Goal: Obtain resource: Download file/media

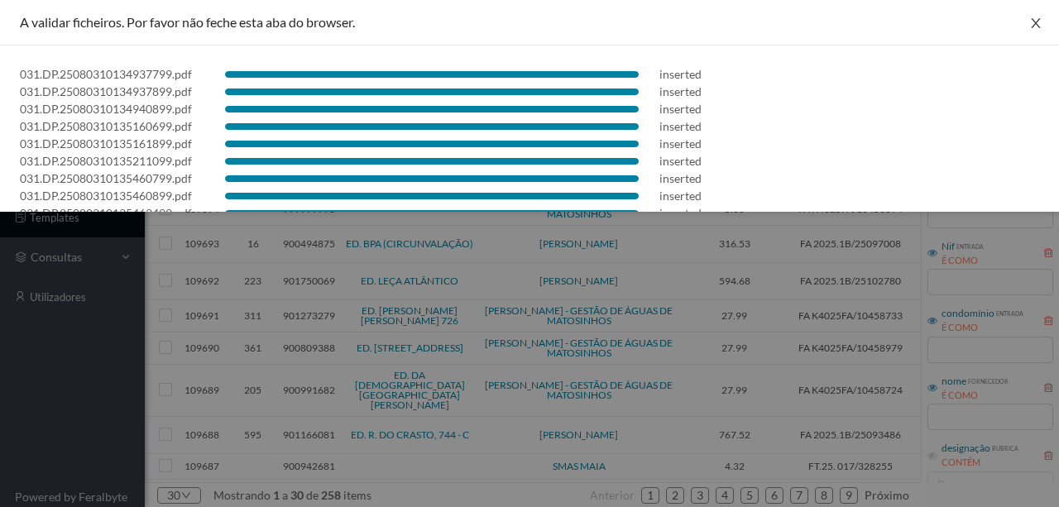
click at [1030, 26] on icon "icon: close" at bounding box center [1036, 23] width 13 height 13
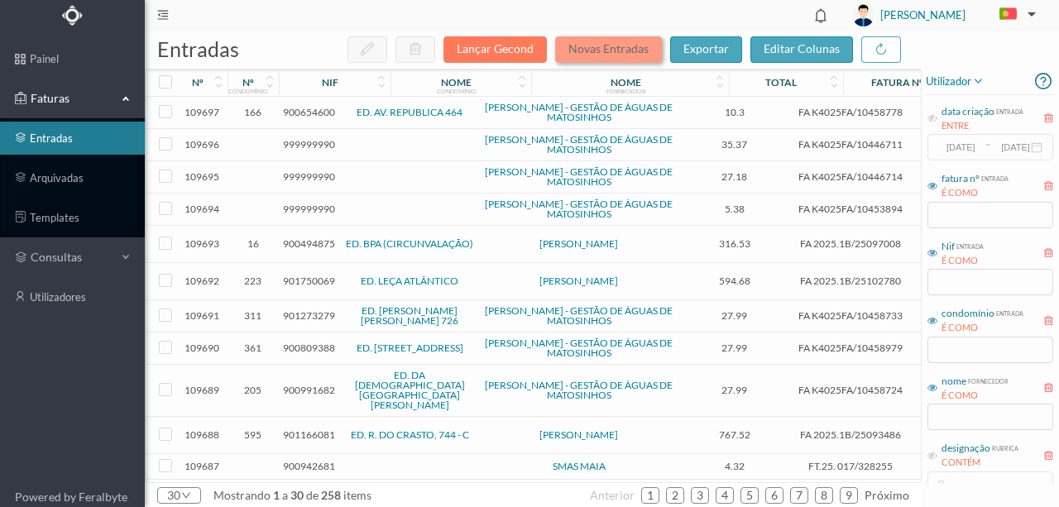
click at [589, 42] on button "Novas Entradas" at bounding box center [608, 49] width 107 height 26
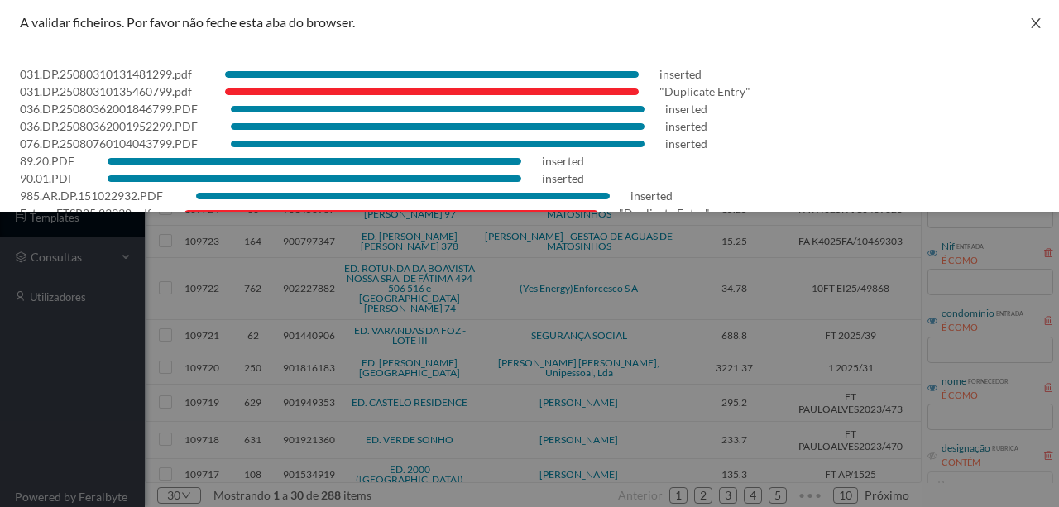
click at [1030, 18] on icon "icon: close" at bounding box center [1036, 23] width 13 height 13
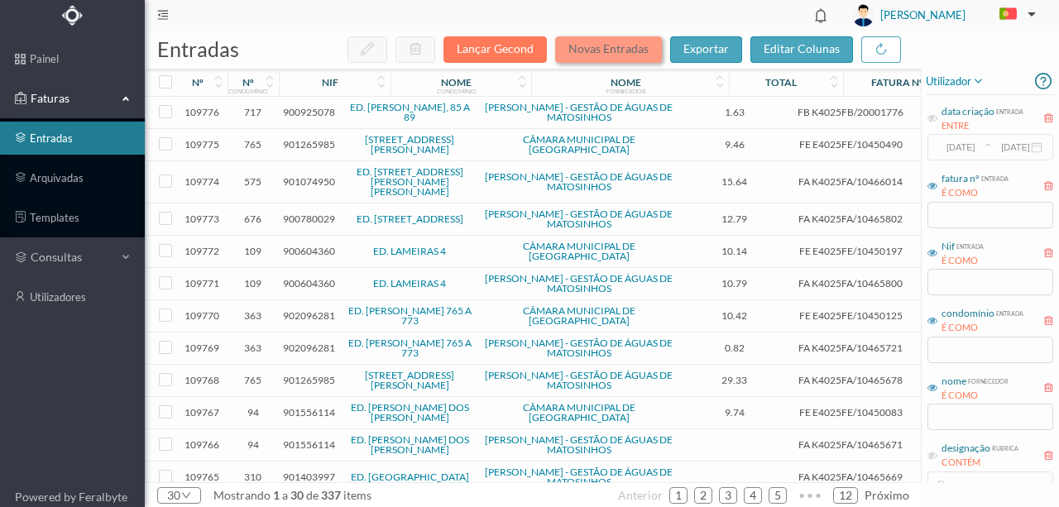
click at [588, 53] on button "Novas Entradas" at bounding box center [608, 49] width 107 height 26
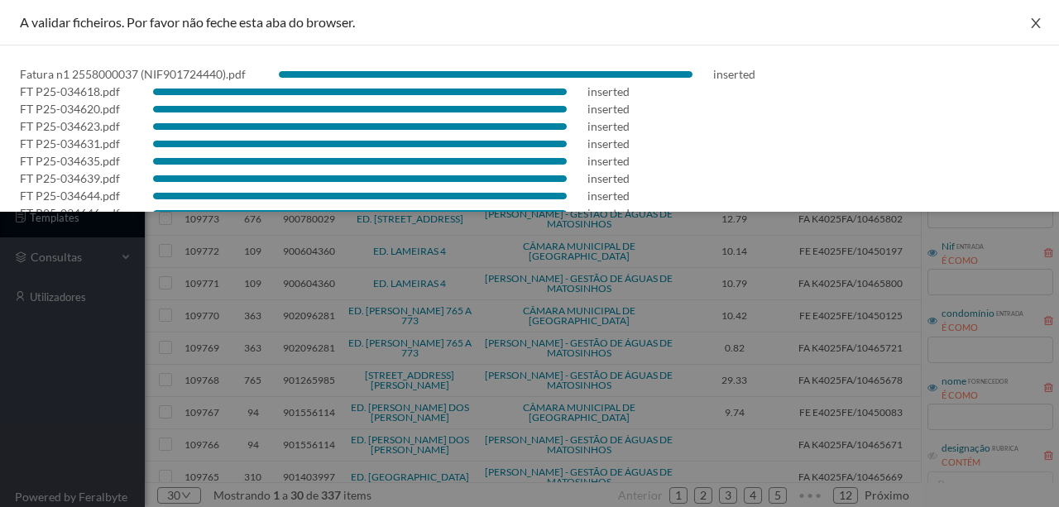
click at [1030, 25] on icon "icon: close" at bounding box center [1036, 23] width 13 height 13
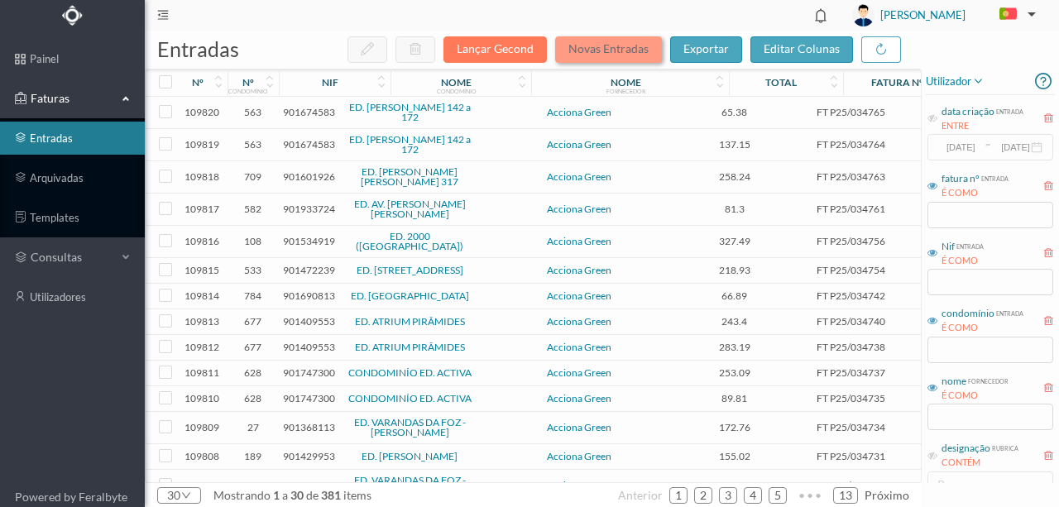
click at [612, 50] on button "Novas Entradas" at bounding box center [608, 49] width 107 height 26
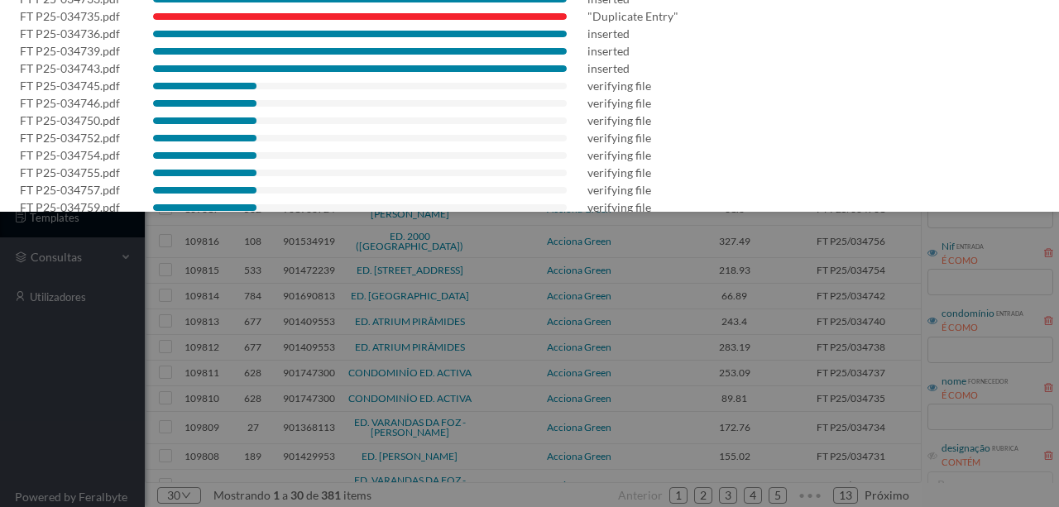
scroll to position [1469, 0]
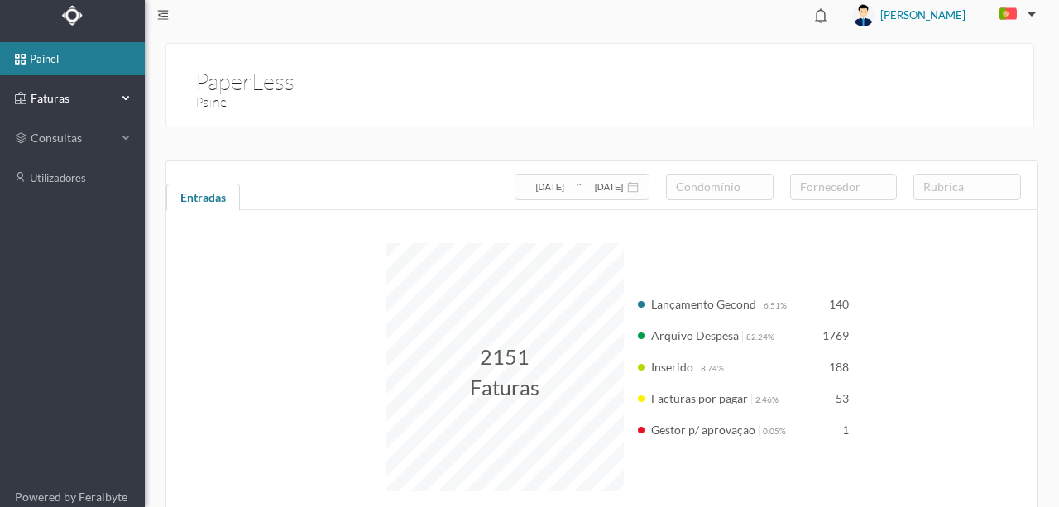
click at [43, 96] on span "Faturas" at bounding box center [71, 98] width 91 height 17
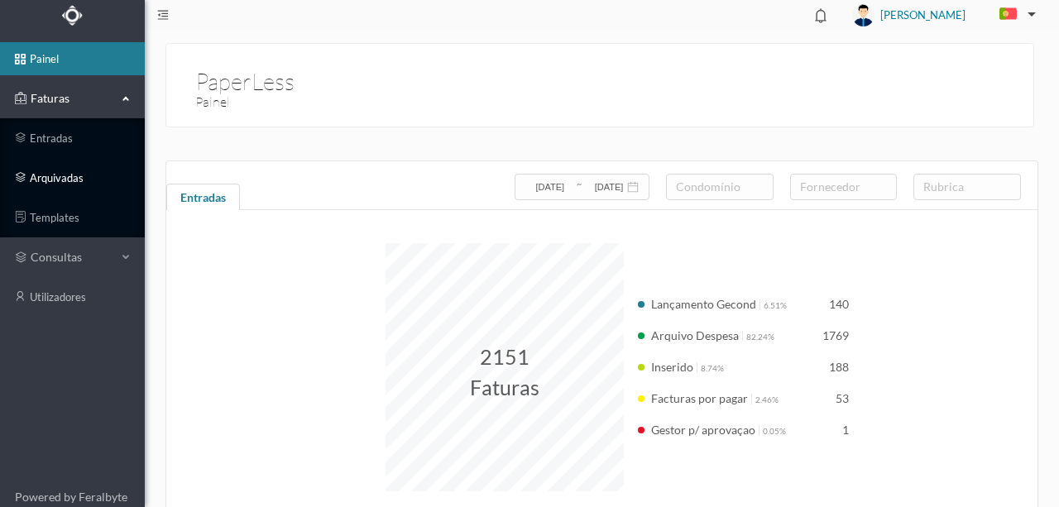
click at [50, 179] on link "arquivadas" at bounding box center [72, 177] width 145 height 33
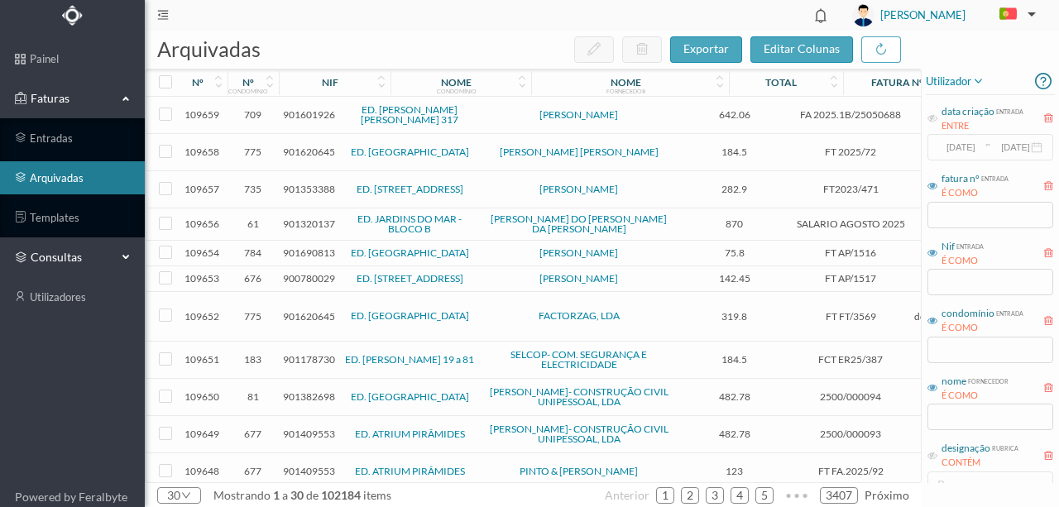
click at [56, 259] on span "consultas" at bounding box center [72, 257] width 83 height 17
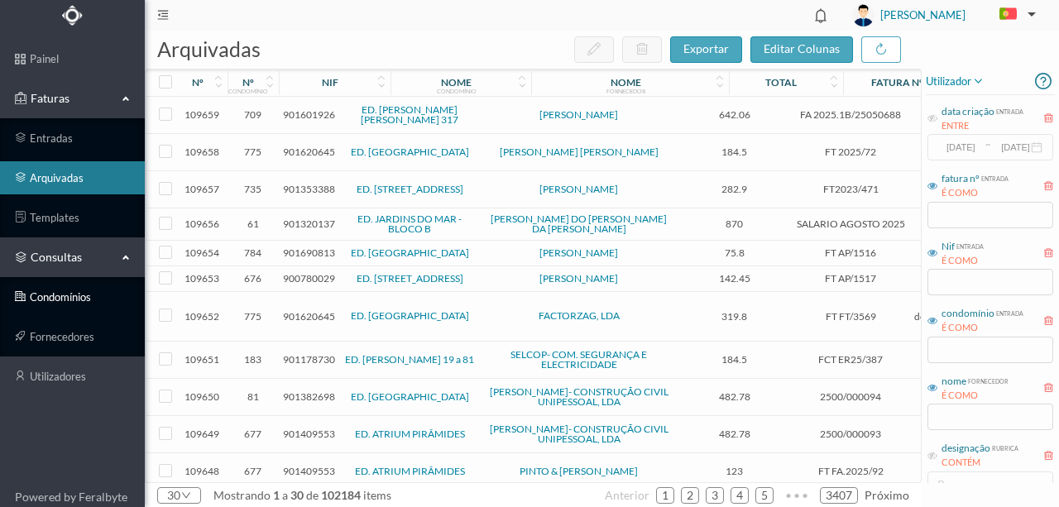
click at [48, 296] on link "condomínios" at bounding box center [72, 297] width 145 height 33
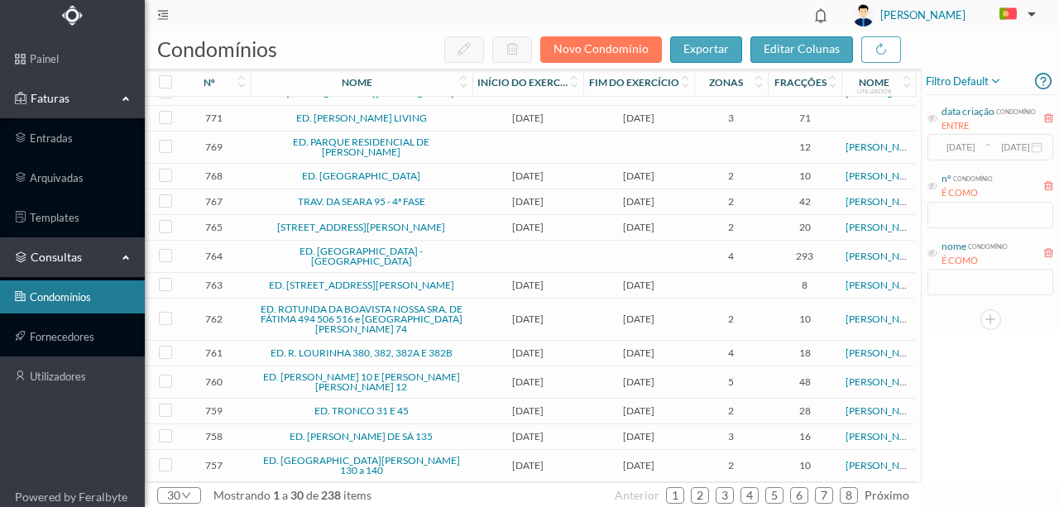
scroll to position [451, 0]
click at [953, 219] on div "nº condomínio É COMO" at bounding box center [990, 199] width 129 height 62
click at [942, 210] on input "text" at bounding box center [991, 215] width 126 height 26
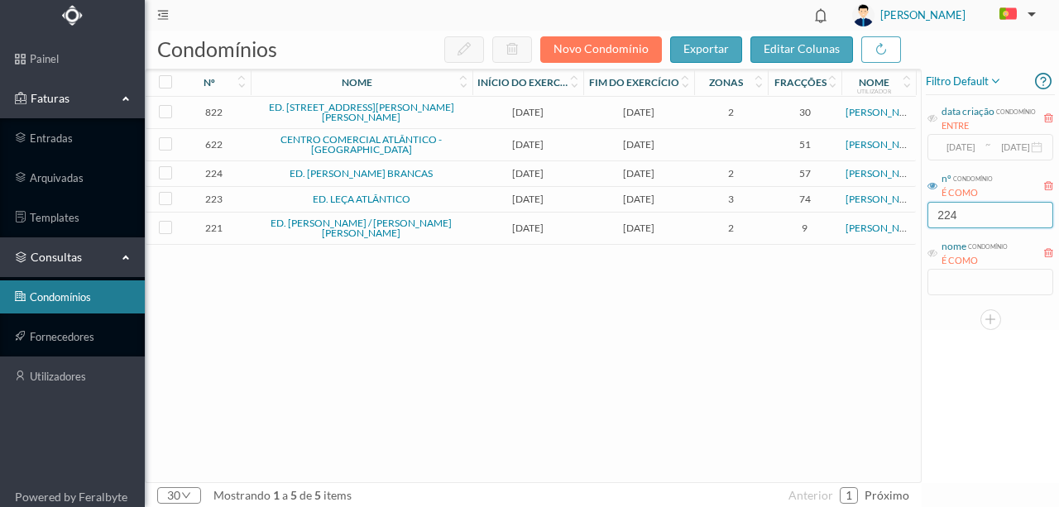
scroll to position [0, 0]
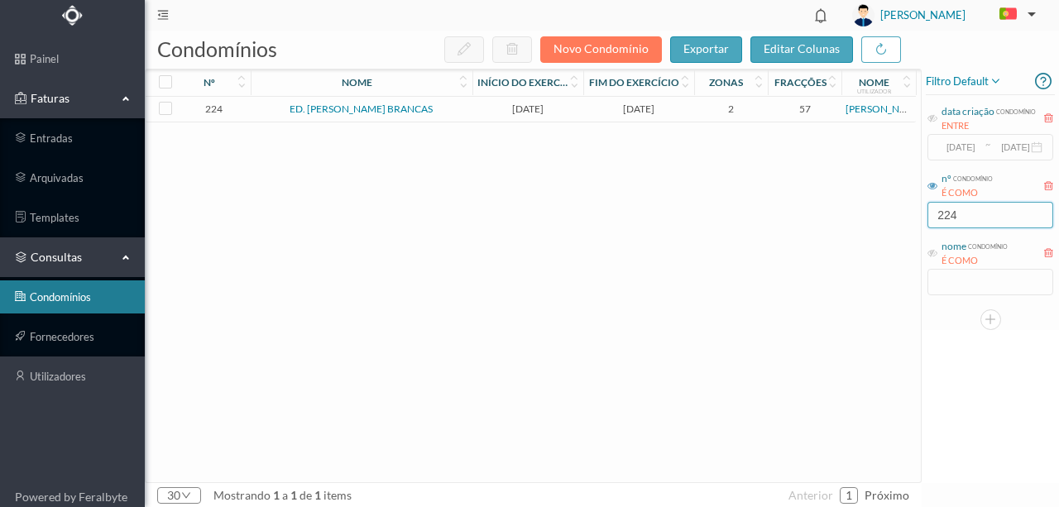
type input "224"
click at [314, 106] on link "ED. CASAS BRANCAS" at bounding box center [361, 109] width 143 height 12
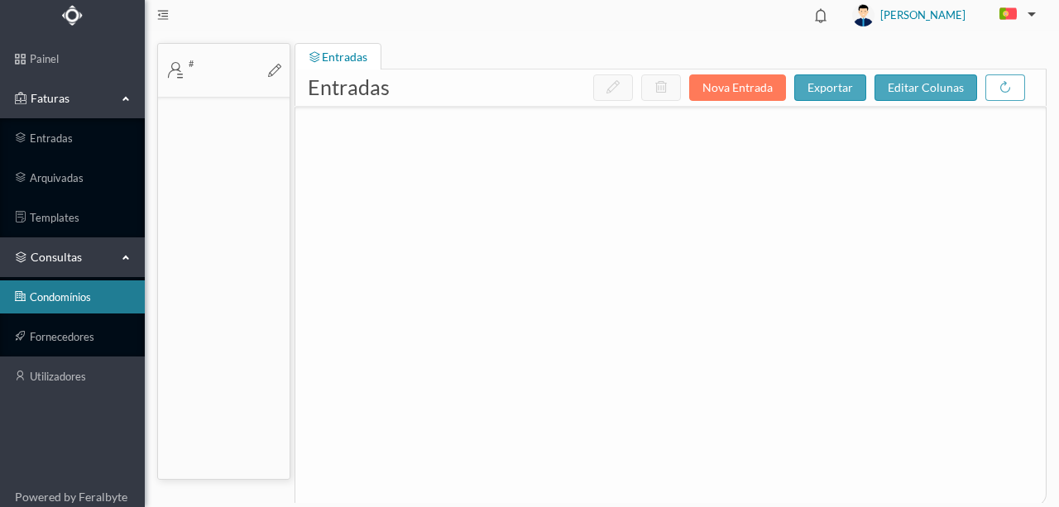
click at [314, 107] on div at bounding box center [670, 293] width 751 height 372
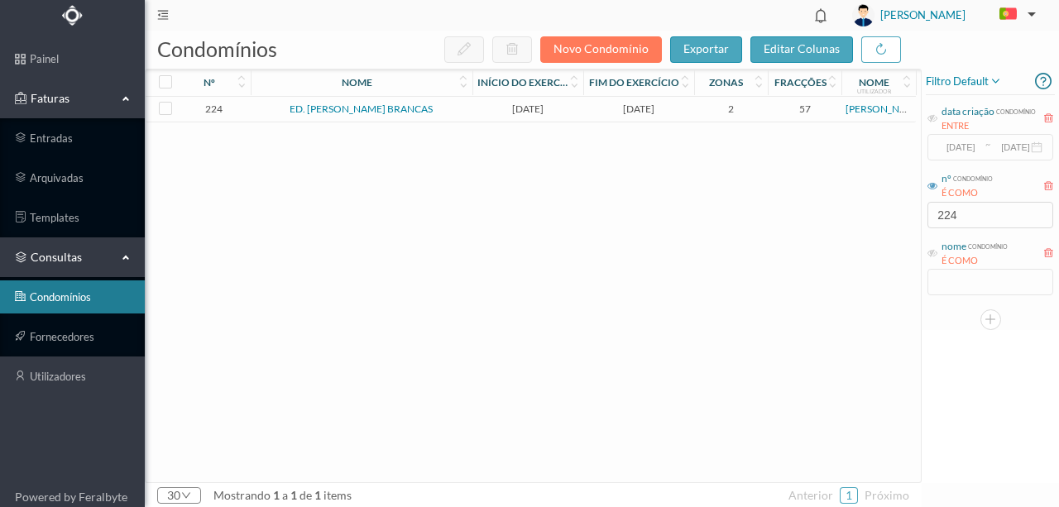
click at [506, 110] on span "2024-10-01" at bounding box center [528, 109] width 103 height 12
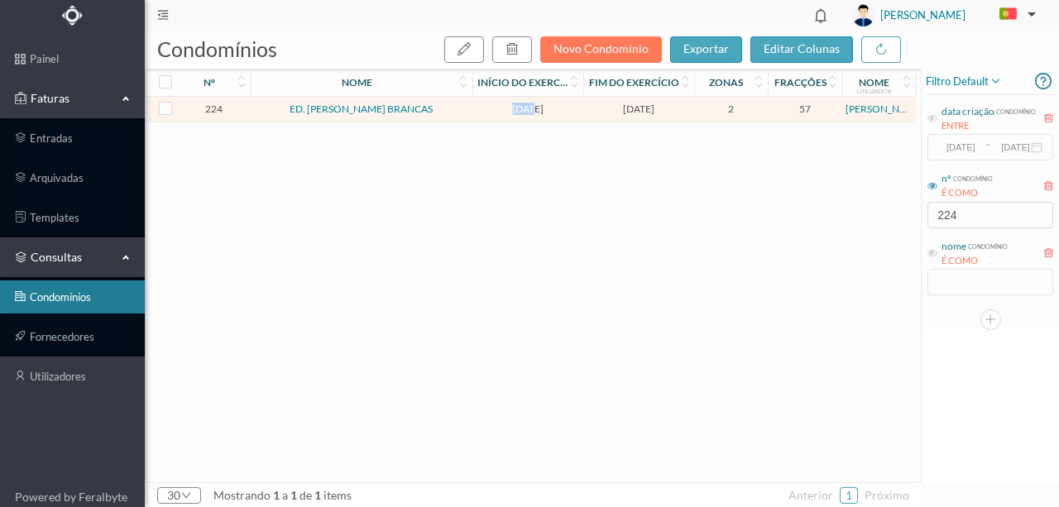
click at [506, 110] on span "2024-10-01" at bounding box center [528, 109] width 103 height 12
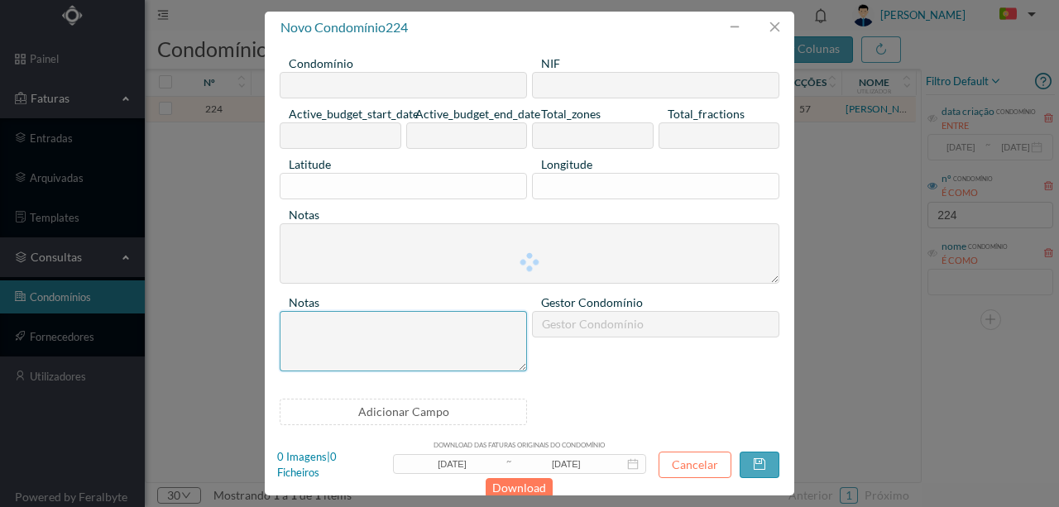
type input "ED. CASAS BRANCAS"
type input "901889814"
type input "2024-10-01"
type input "2025-09-30"
type input "2"
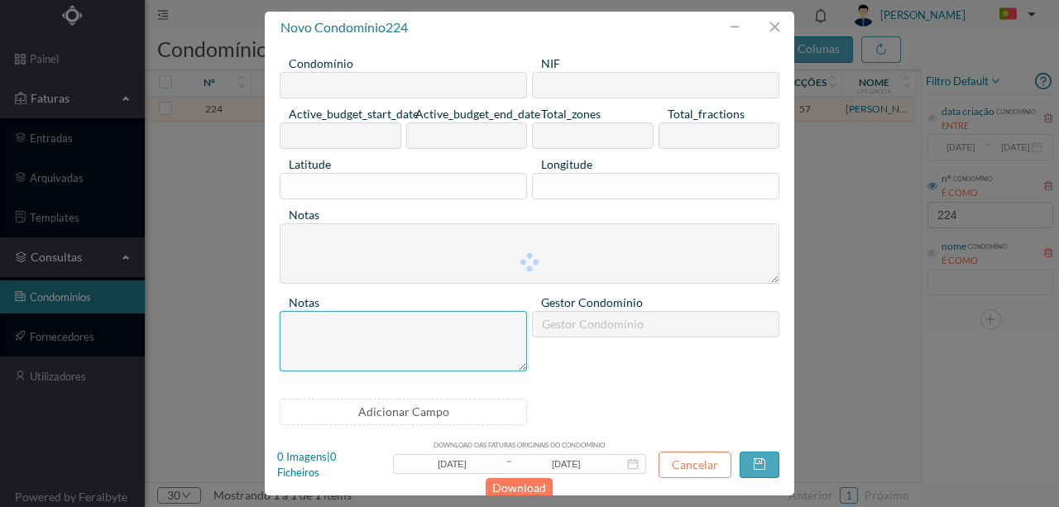
type input "57"
type input "0"
type textarea "Coontrato de empreitada com a TVCABO (NOS) efectuado com a Douro Atlantico em 2…"
type textarea "Só garante áreas comuns Não faz parte do orçamento - processar a todas as fracç…"
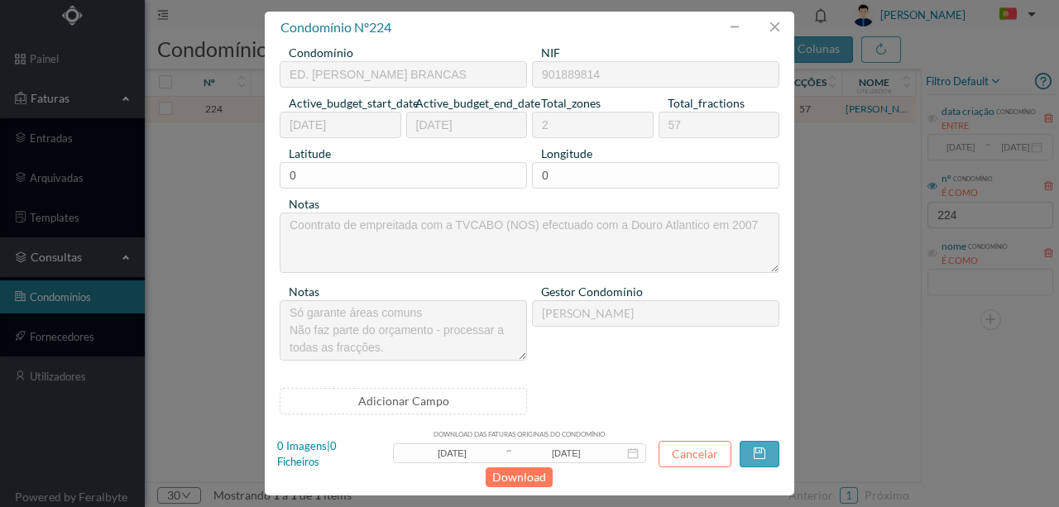
scroll to position [13, 0]
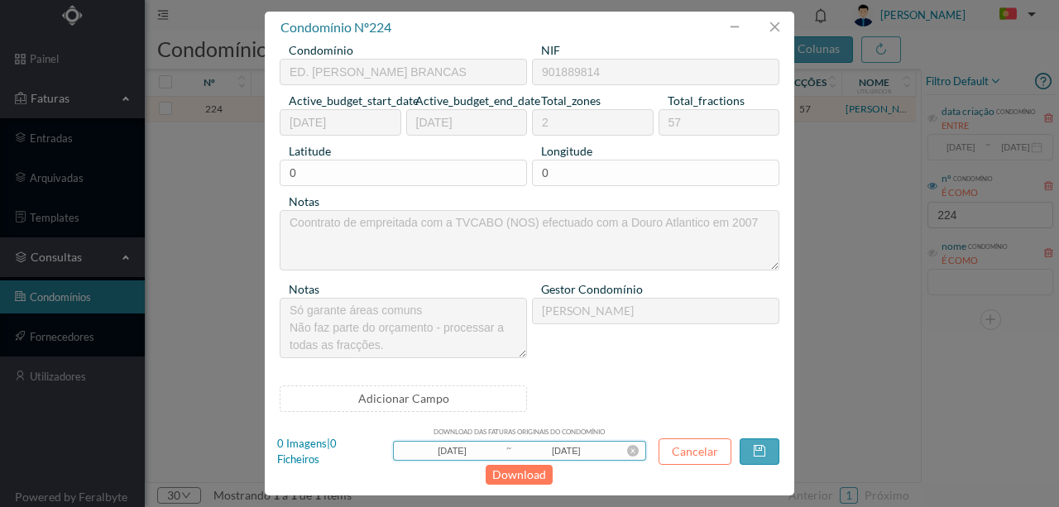
click at [456, 448] on input "2025-08-18" at bounding box center [453, 451] width 106 height 18
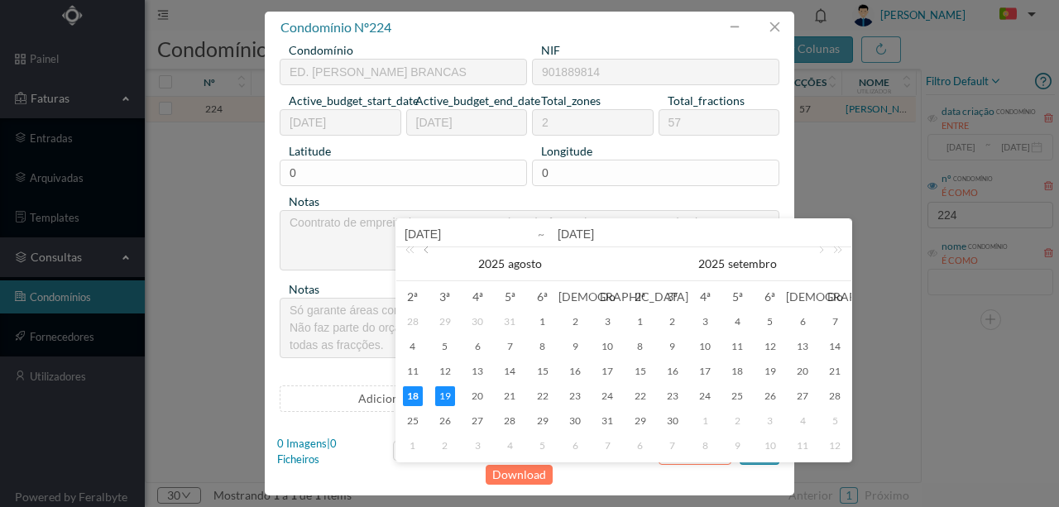
click at [425, 255] on link at bounding box center [427, 263] width 15 height 33
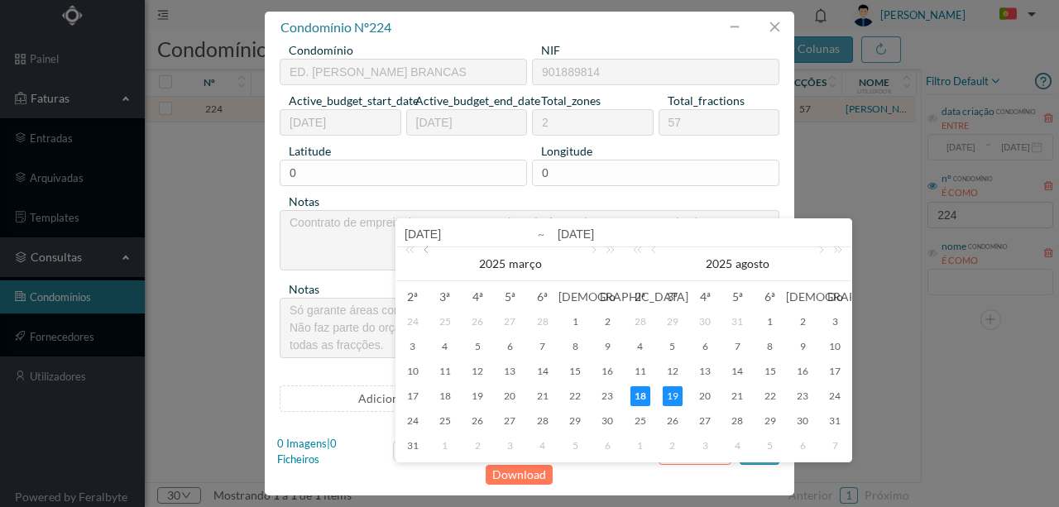
click at [425, 255] on link at bounding box center [427, 263] width 15 height 33
click at [593, 250] on link at bounding box center [592, 263] width 15 height 33
click at [473, 322] on div "1" at bounding box center [478, 322] width 20 height 20
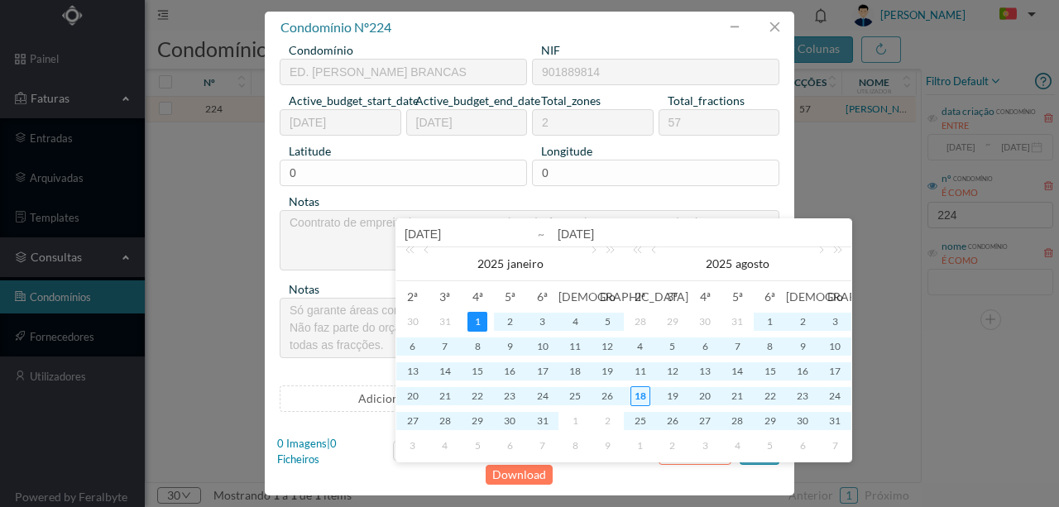
click at [460, 238] on input "2025-08-18" at bounding box center [510, 234] width 211 height 20
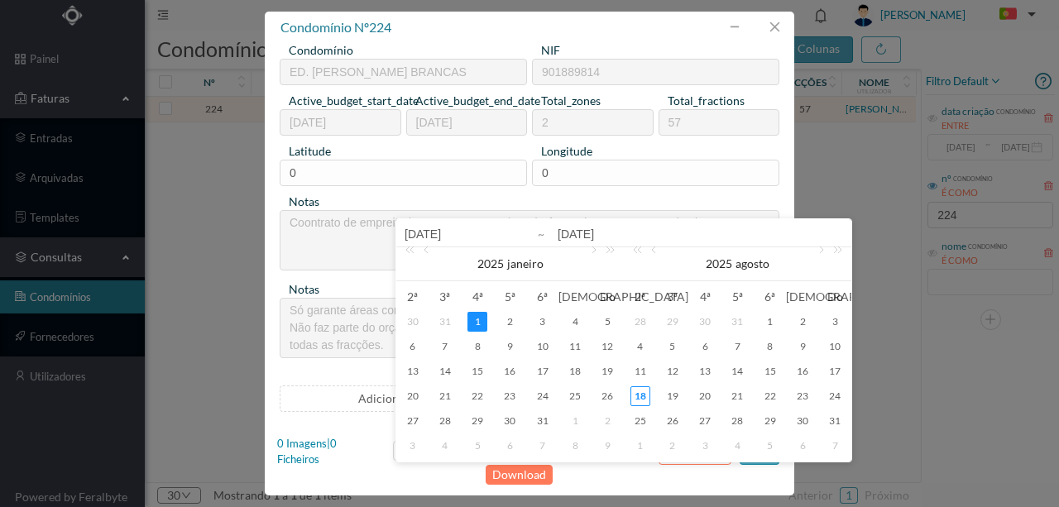
click at [473, 318] on div "1" at bounding box center [478, 322] width 20 height 20
type input "2025-01-01"
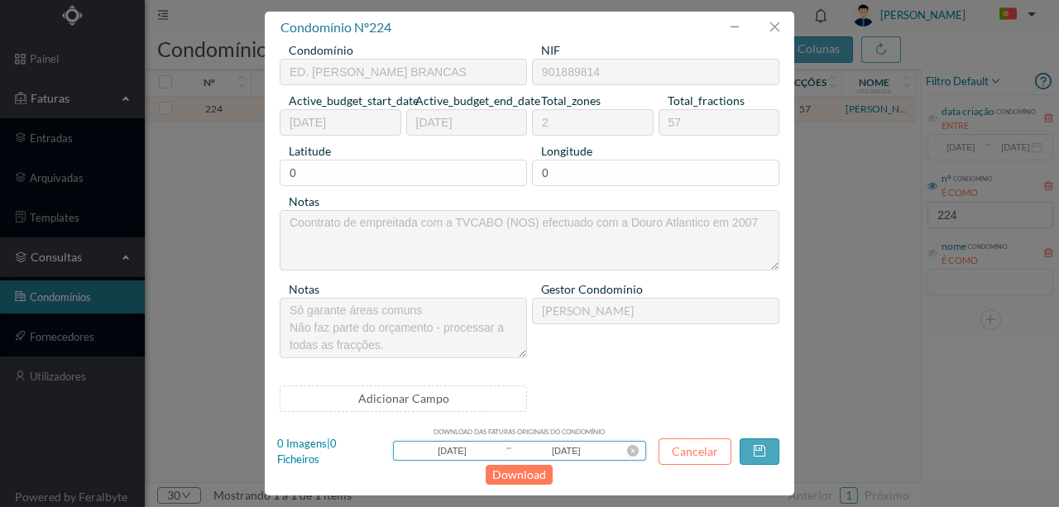
click at [597, 454] on input "2025-01-01" at bounding box center [566, 451] width 106 height 18
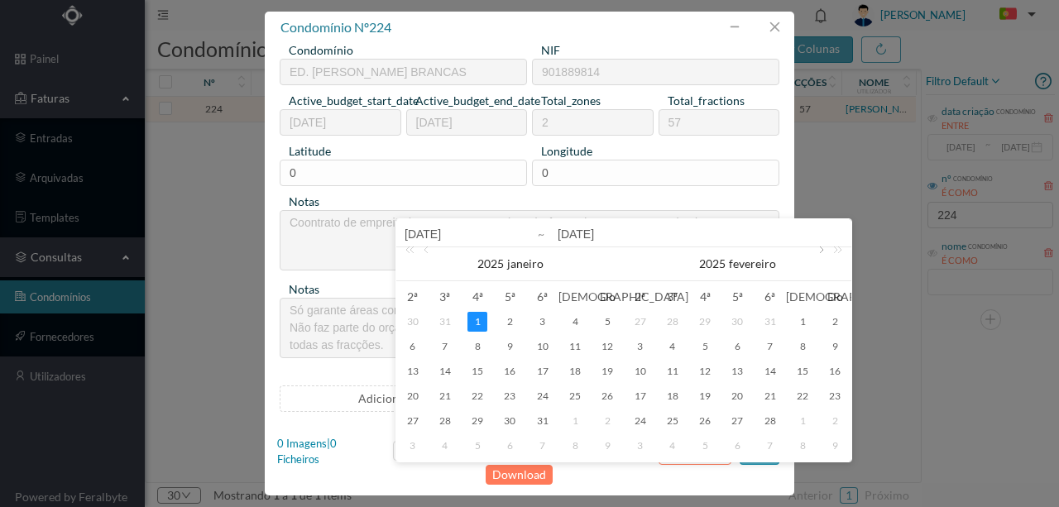
click at [821, 252] on link at bounding box center [820, 263] width 15 height 33
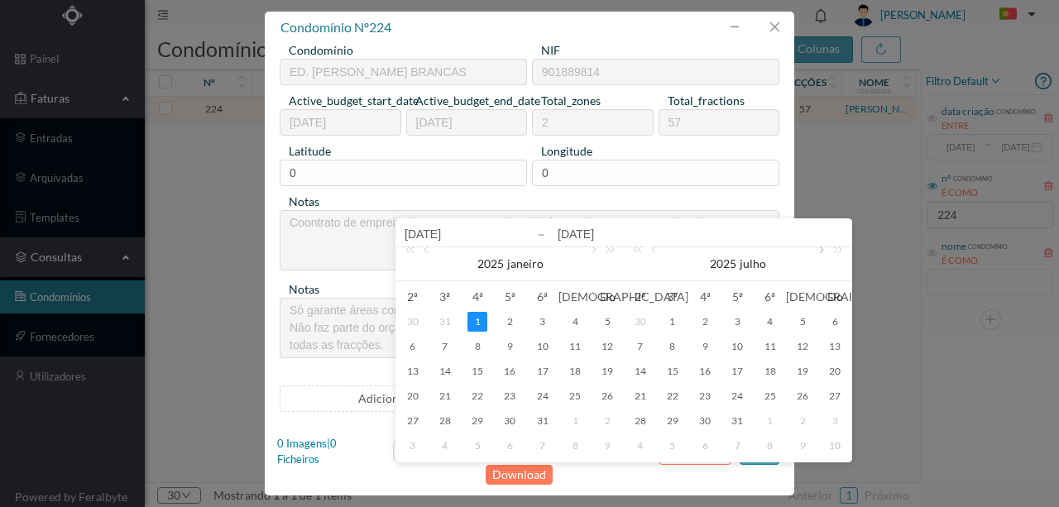
click at [821, 252] on link at bounding box center [820, 263] width 15 height 33
click at [637, 396] on div "18" at bounding box center [641, 396] width 20 height 20
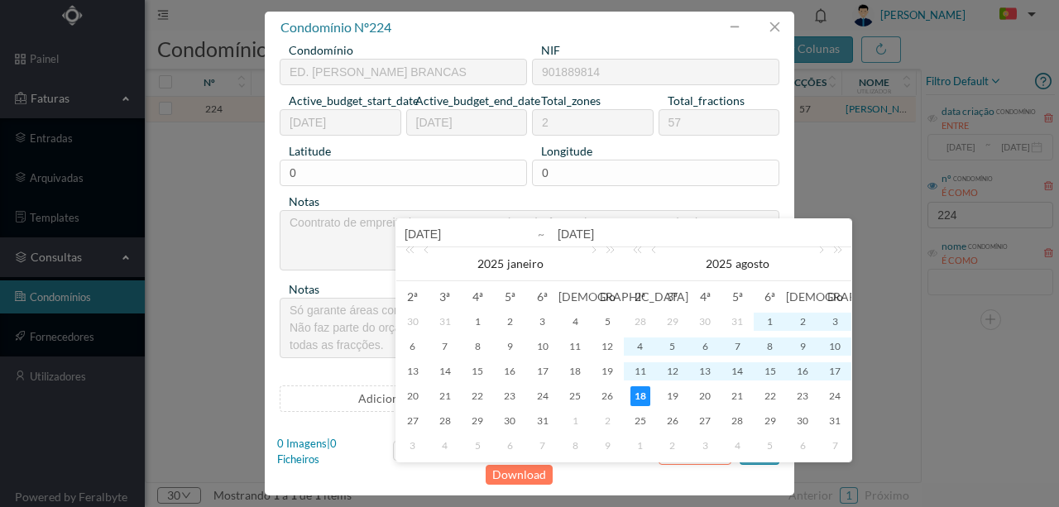
click at [619, 238] on input "2025-01-01" at bounding box center [701, 234] width 286 height 20
type input "2025-01-0"
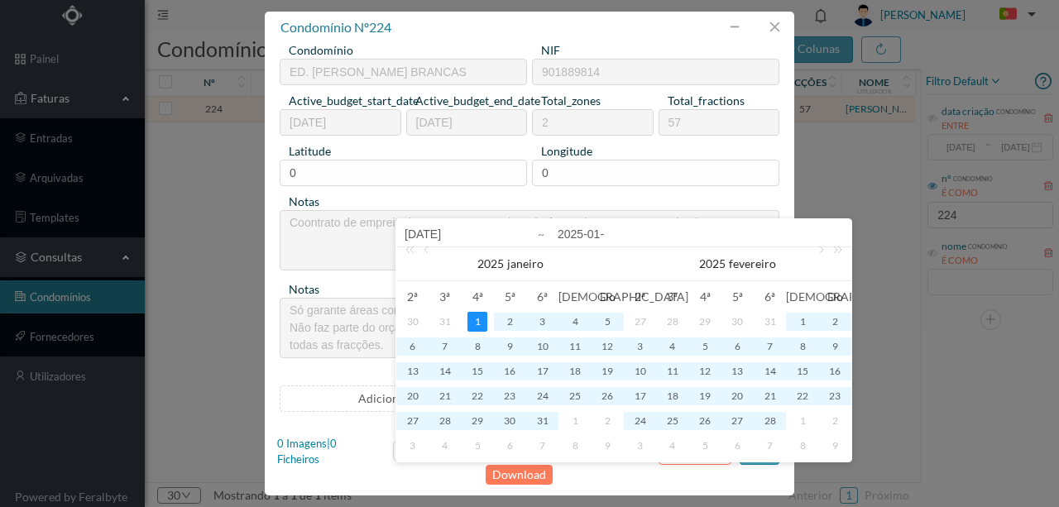
type input "2025-01-1"
type input "2025-01-18"
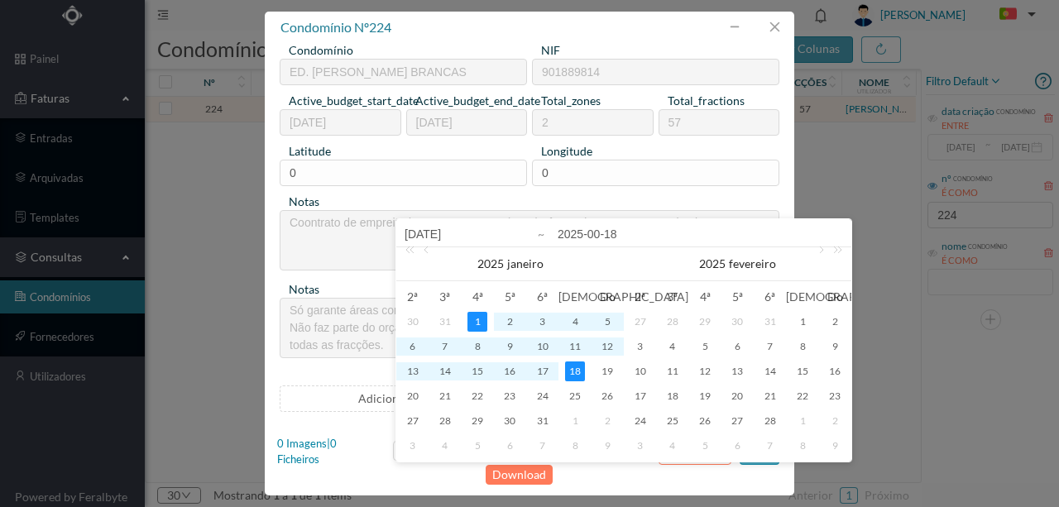
type input "2025-0-18"
type input "2025-08-18"
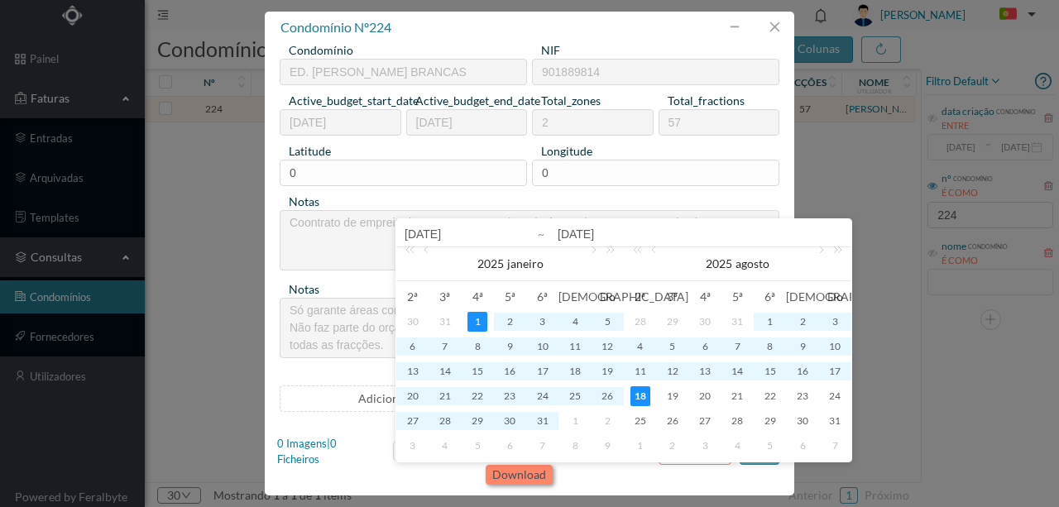
type input "2025-08-18"
click at [532, 473] on button "Download" at bounding box center [519, 475] width 67 height 20
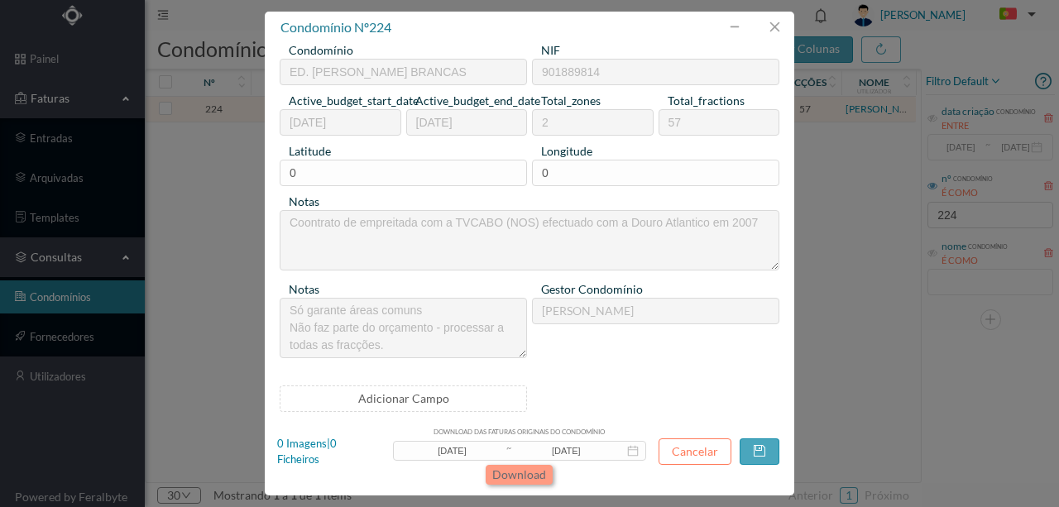
click at [513, 470] on button "Download" at bounding box center [519, 475] width 67 height 20
click at [511, 469] on button "Download" at bounding box center [519, 475] width 67 height 20
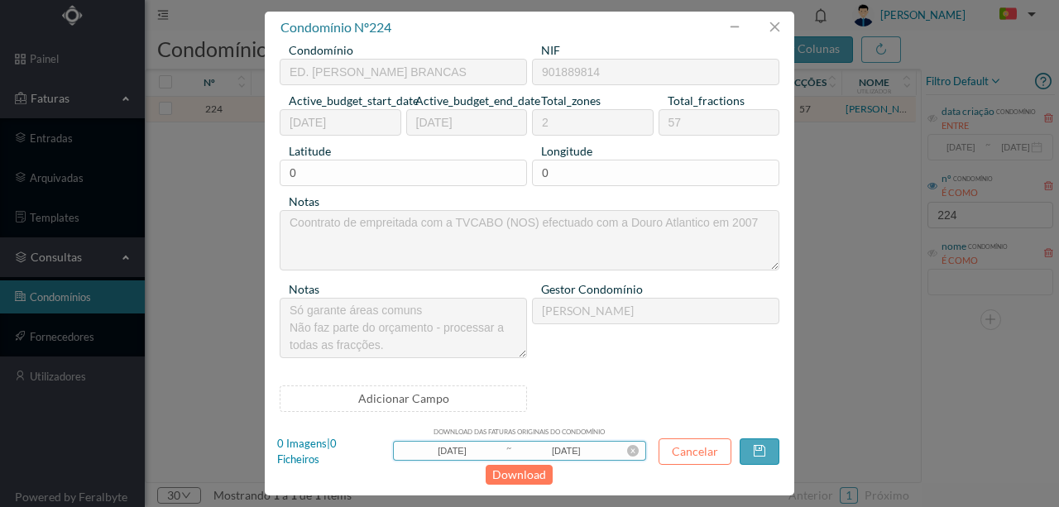
click at [449, 457] on input "2025-01-01" at bounding box center [453, 451] width 106 height 18
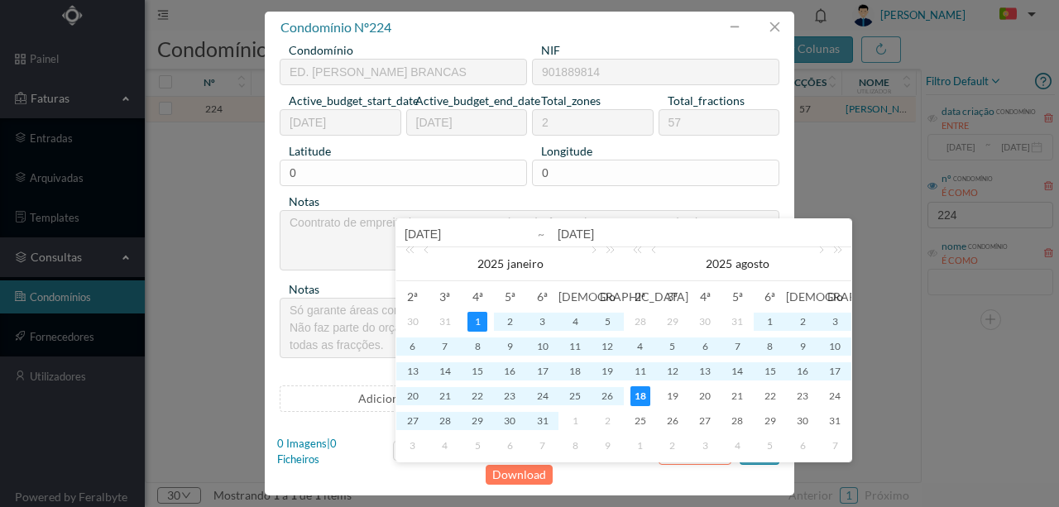
click at [430, 234] on input "2025-01-01" at bounding box center [510, 234] width 211 height 20
type input "202-01-01"
type input "2024-01-01"
click at [607, 229] on input "2025-08-18" at bounding box center [701, 234] width 286 height 20
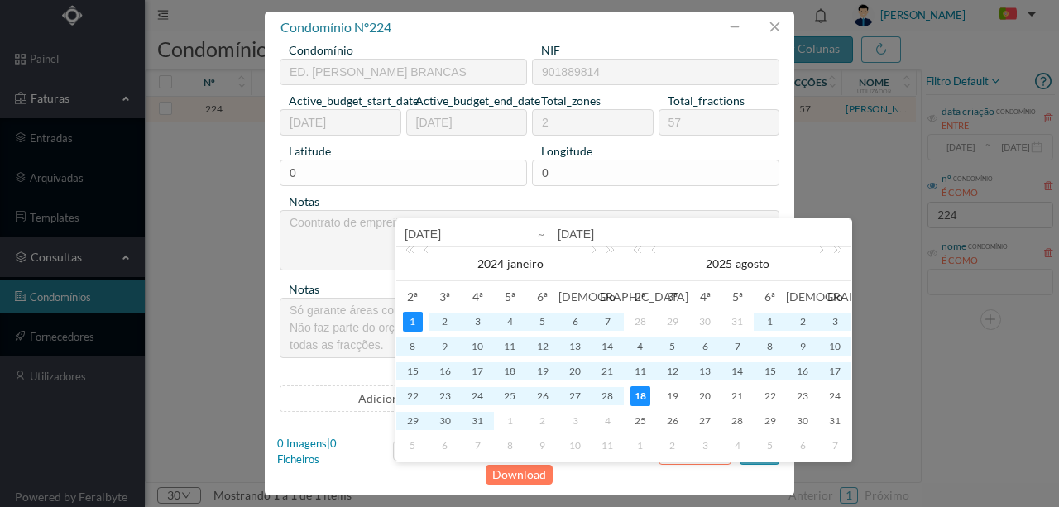
click at [579, 232] on input "2025-08-18" at bounding box center [701, 234] width 286 height 20
click at [586, 233] on input "2025-08-18" at bounding box center [701, 234] width 286 height 20
click at [581, 230] on input "2025-08-18" at bounding box center [701, 234] width 286 height 20
type input "202-08-18"
type input "2024-08-18"
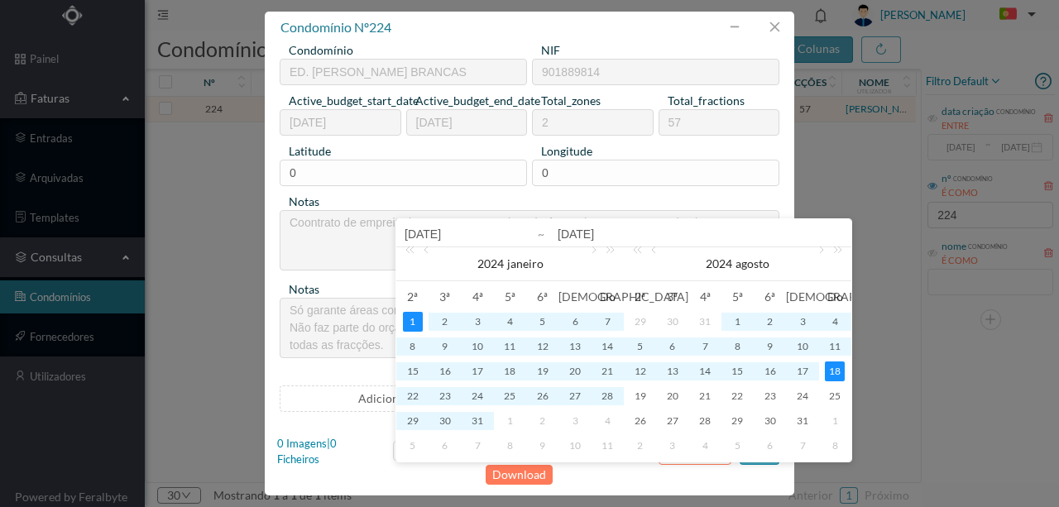
click at [615, 237] on input "2024-08-18" at bounding box center [701, 234] width 286 height 20
type input "2024-08-3"
type input "2024-08-31"
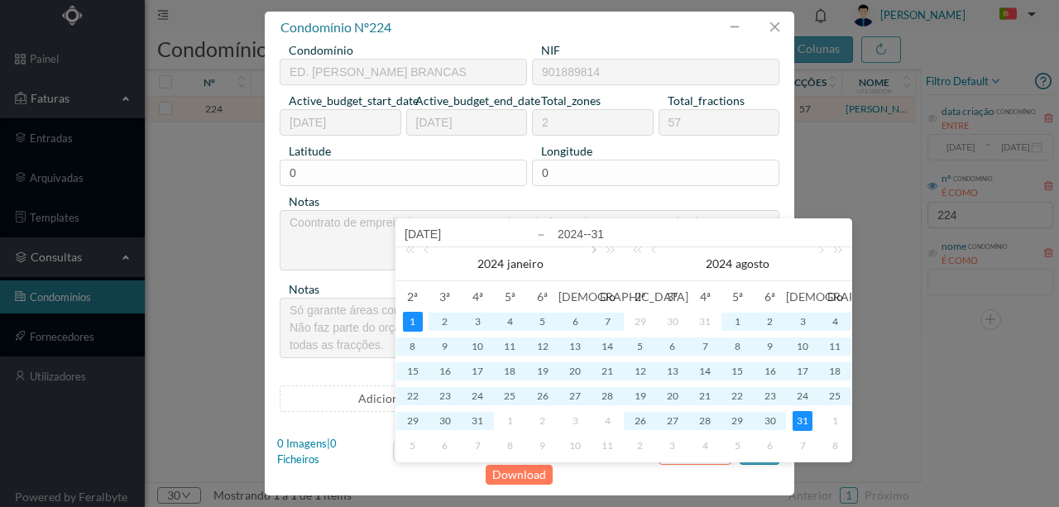
type input "2024-1-31"
type input "2024-12-31"
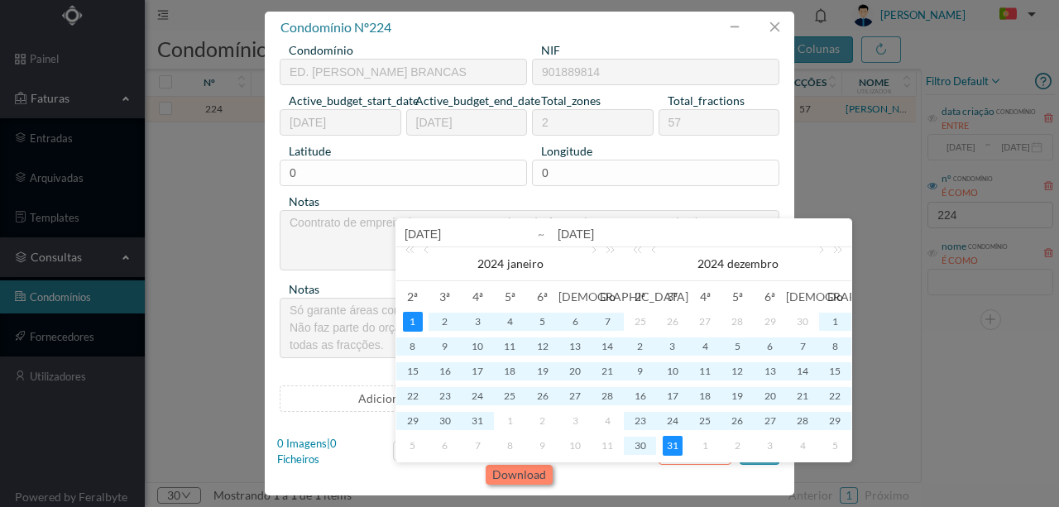
type input "2024-12-31"
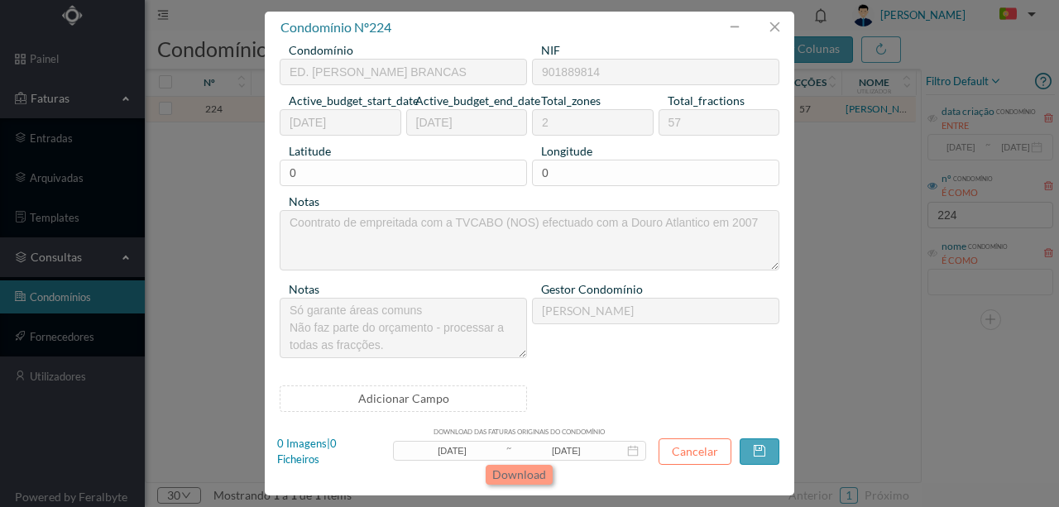
click at [515, 471] on button "Download" at bounding box center [519, 475] width 67 height 20
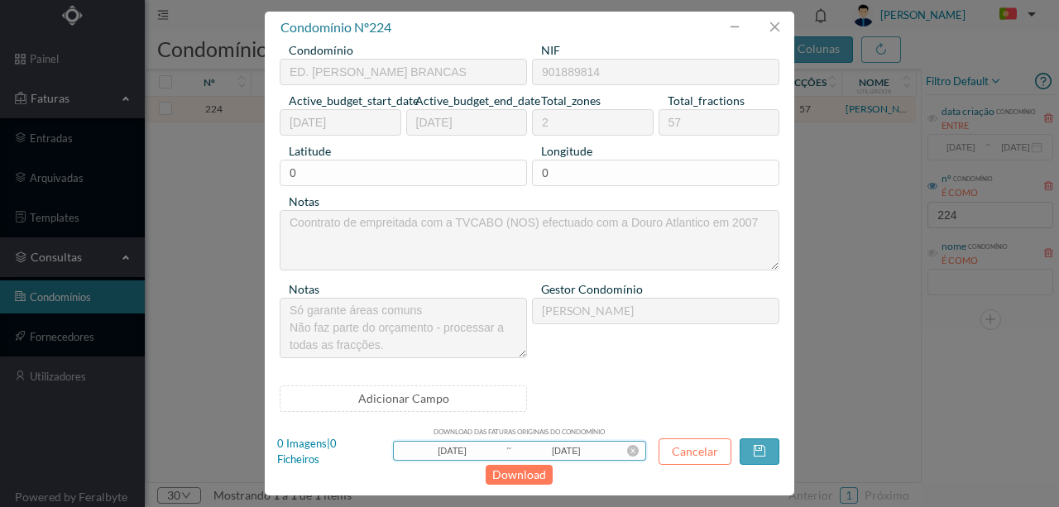
click at [468, 452] on input "2024-01-01" at bounding box center [453, 451] width 106 height 18
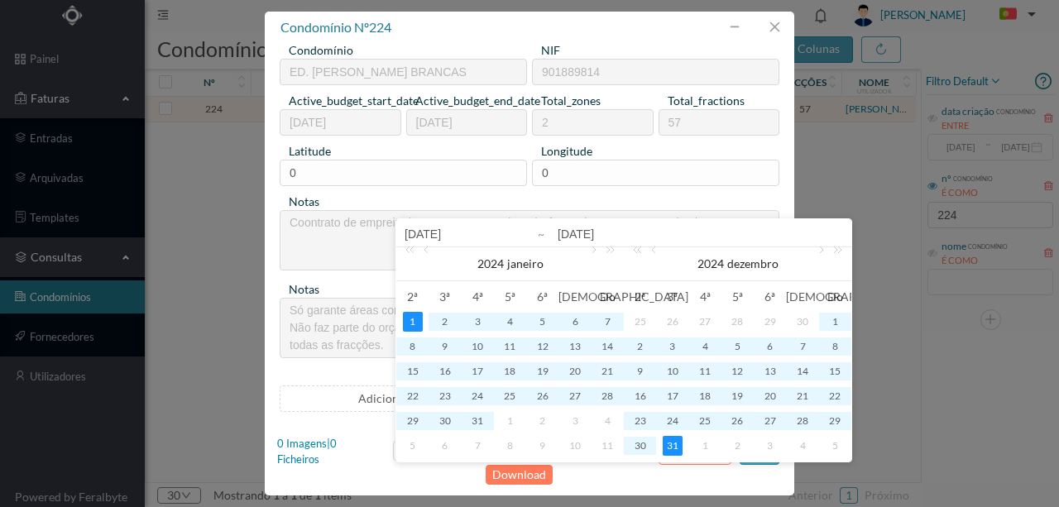
click at [430, 233] on input "2024-01-01" at bounding box center [510, 234] width 211 height 20
type input "202-01-01"
type input "2023-01-01"
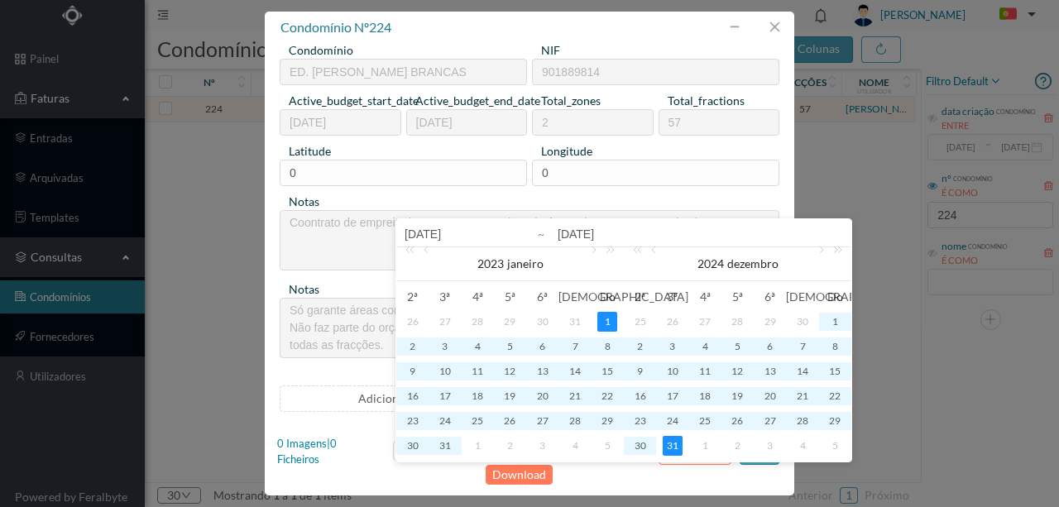
type input "2023-01-01"
click at [583, 227] on input "2024-12-31" at bounding box center [701, 234] width 286 height 20
type input "202-12-31"
type input "2023-12-31"
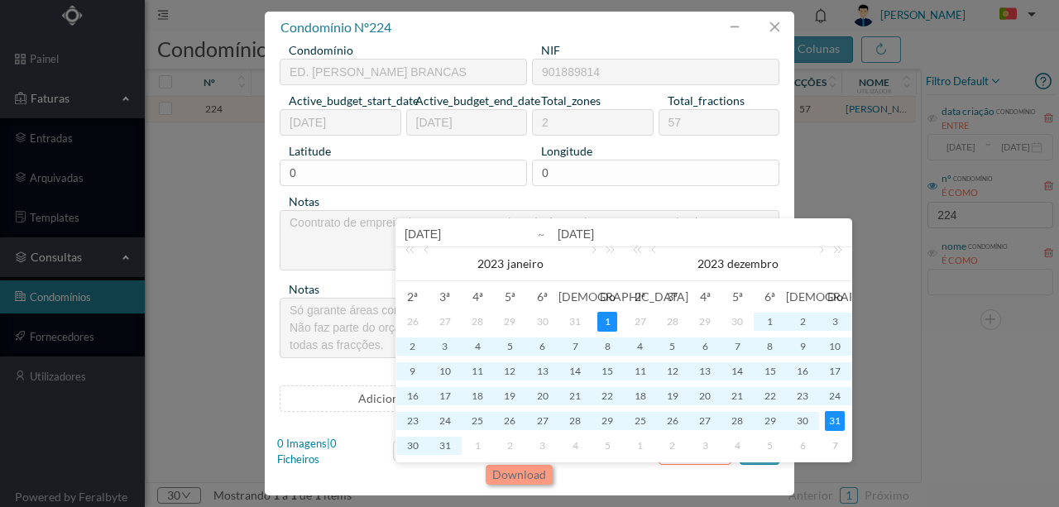
click at [525, 473] on button "Download" at bounding box center [519, 475] width 67 height 20
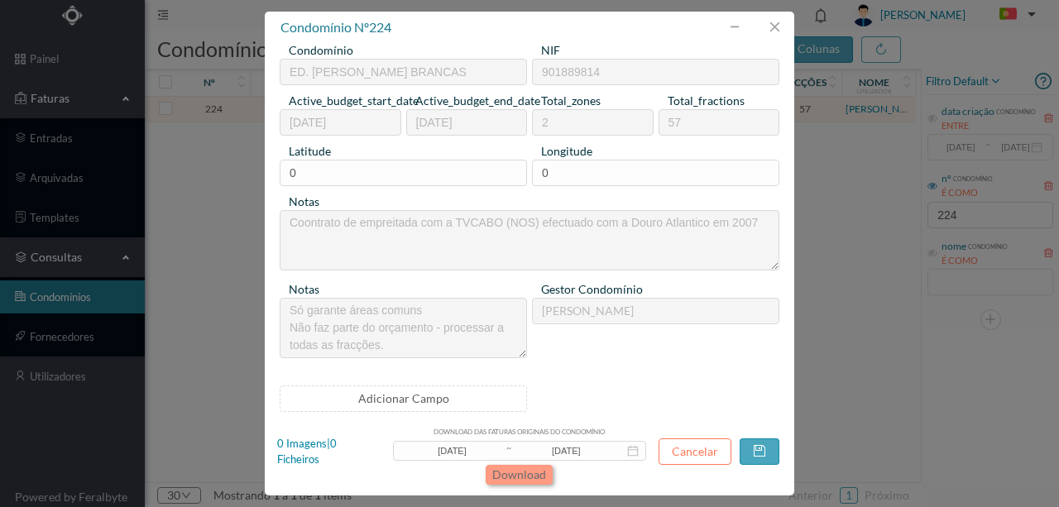
click at [516, 477] on button "Download" at bounding box center [519, 475] width 67 height 20
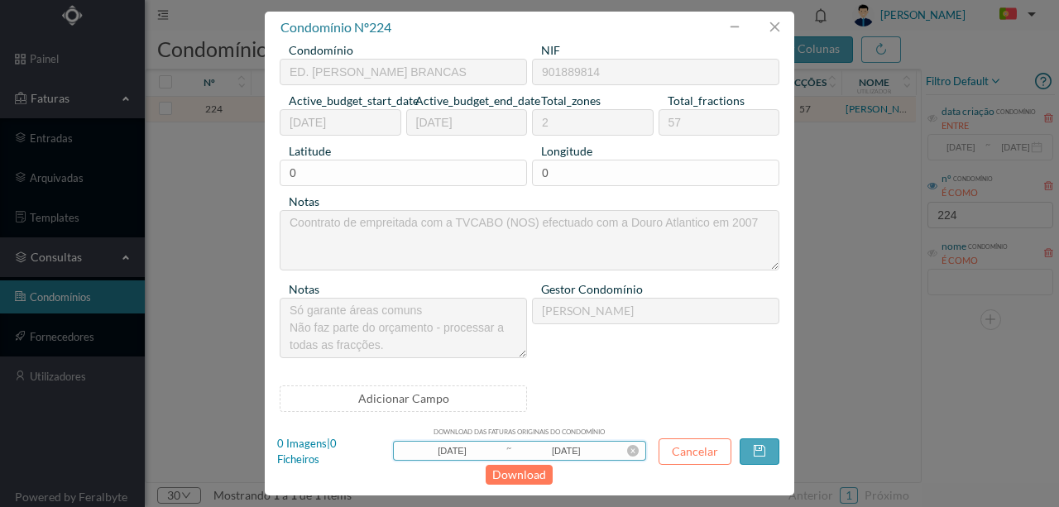
click at [454, 454] on input "2023-01-01" at bounding box center [453, 451] width 106 height 18
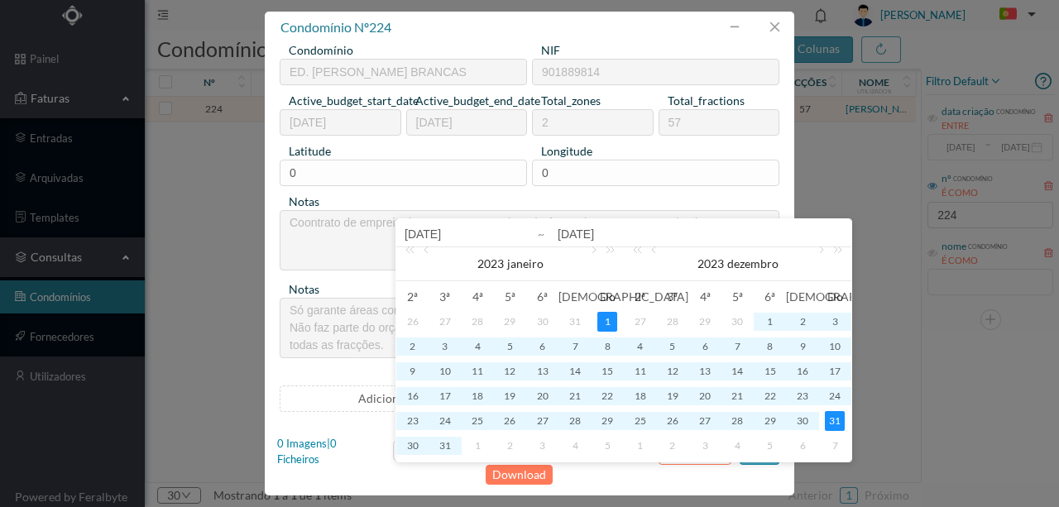
click at [428, 235] on input "2023-01-01" at bounding box center [510, 234] width 211 height 20
type input "202-01-01"
type input "2022-01-01"
click at [614, 238] on input "2023-12-31" at bounding box center [701, 234] width 286 height 20
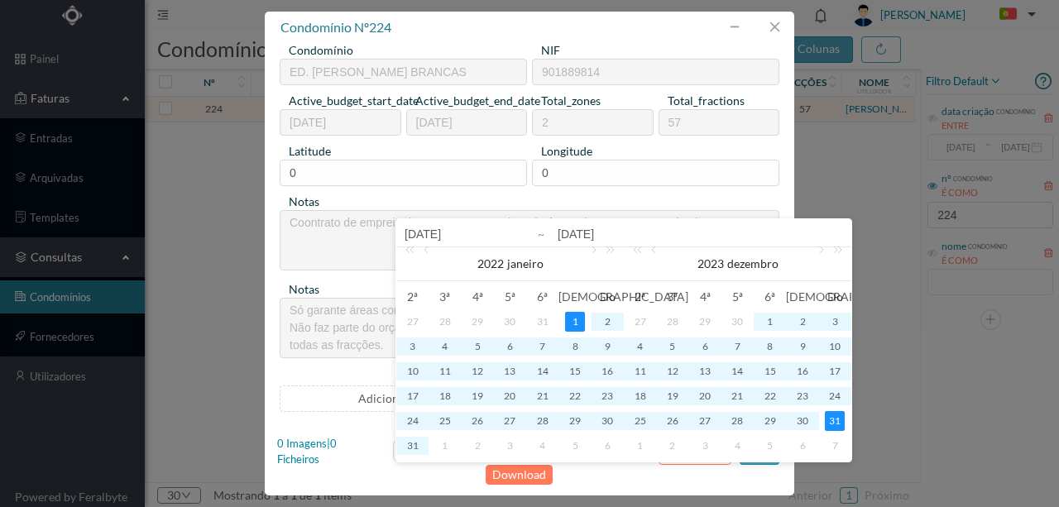
type input "202-12-31"
type input "2022-12-31"
click at [520, 468] on button "Download" at bounding box center [519, 475] width 67 height 20
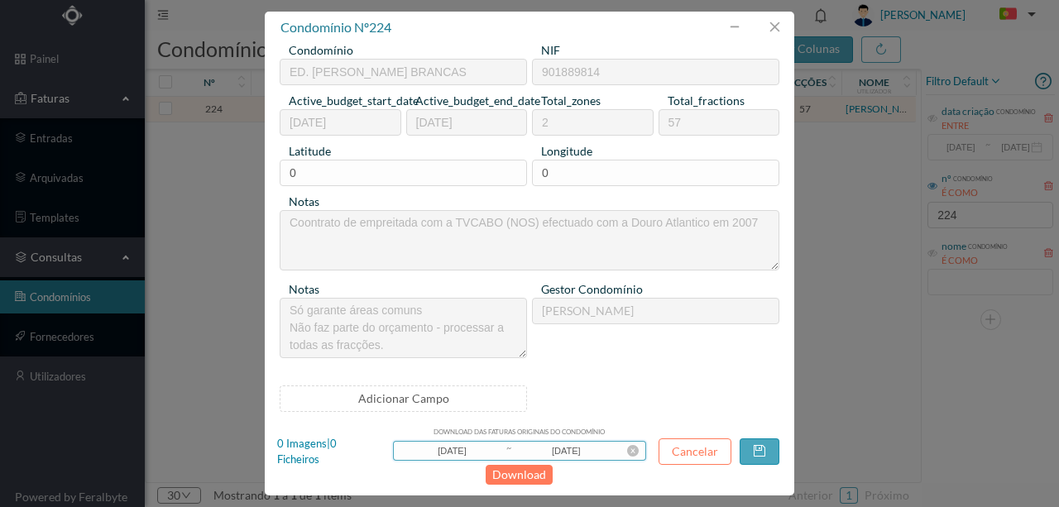
click at [454, 450] on input "2022-01-01" at bounding box center [453, 451] width 106 height 18
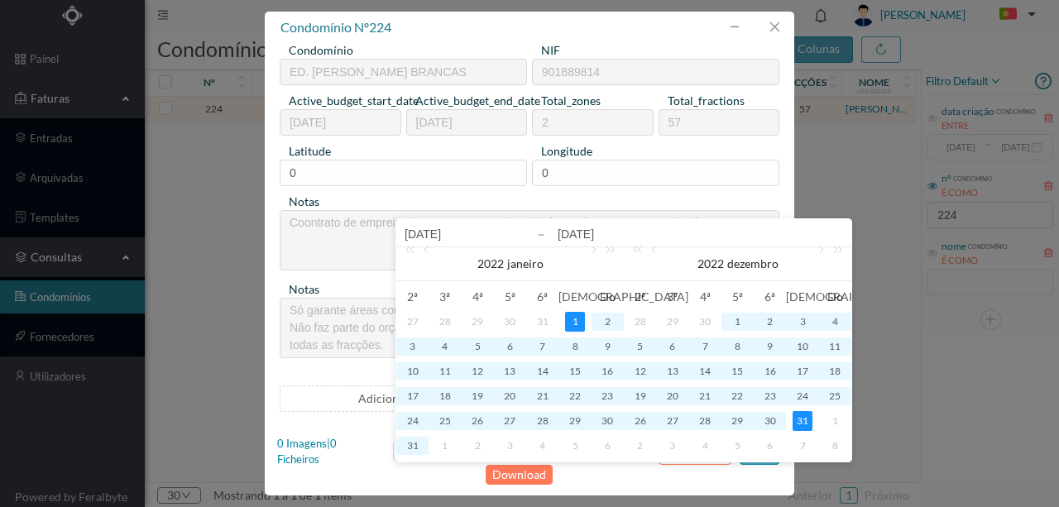
click at [429, 233] on input "2022-01-01" at bounding box center [510, 234] width 211 height 20
type input "202-01-01"
type input "2021-01-01"
click at [582, 233] on input "2022-12-31" at bounding box center [701, 234] width 286 height 20
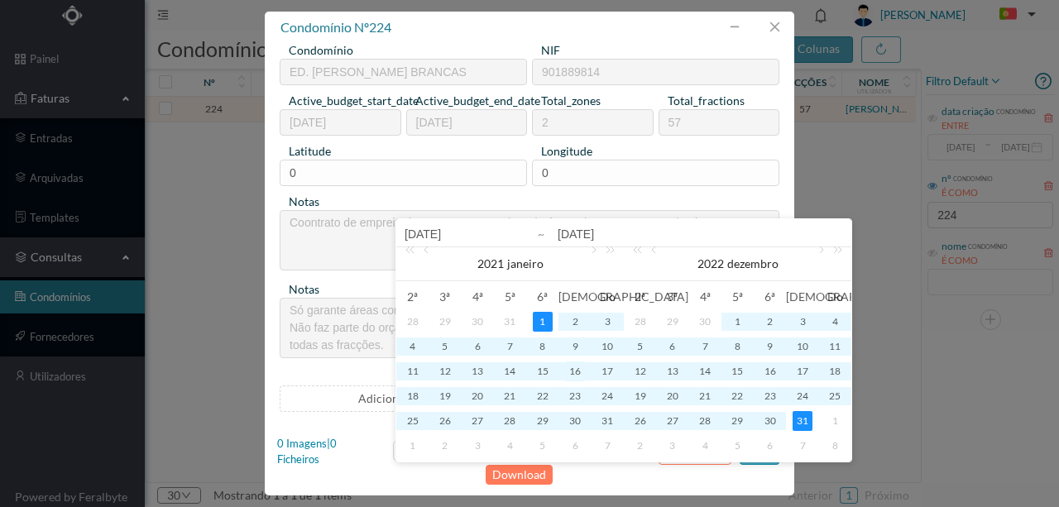
type input "202-12-31"
type input "2021-12-31"
click at [546, 468] on button "Download" at bounding box center [519, 475] width 67 height 20
